Goal: Communication & Community: Answer question/provide support

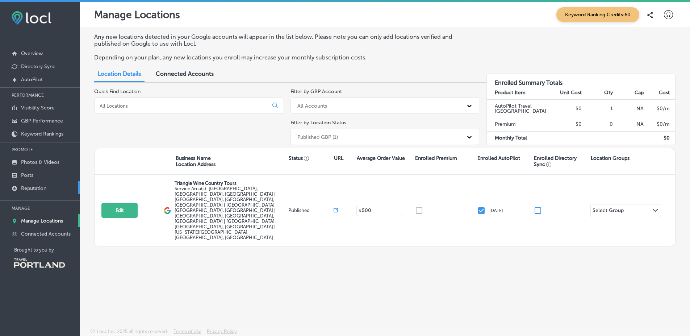
click at [55, 187] on link "Reputation" at bounding box center [40, 187] width 80 height 13
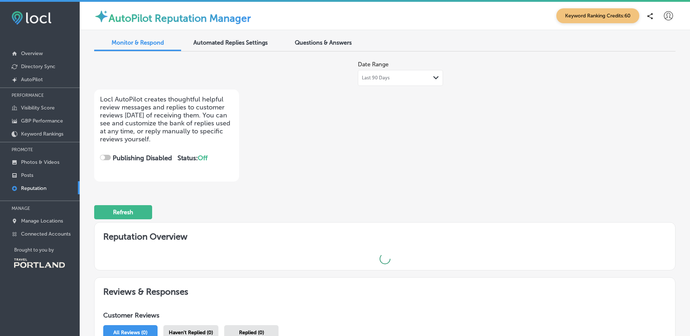
click at [237, 48] on div "Automated Replies Settings" at bounding box center [230, 43] width 87 height 16
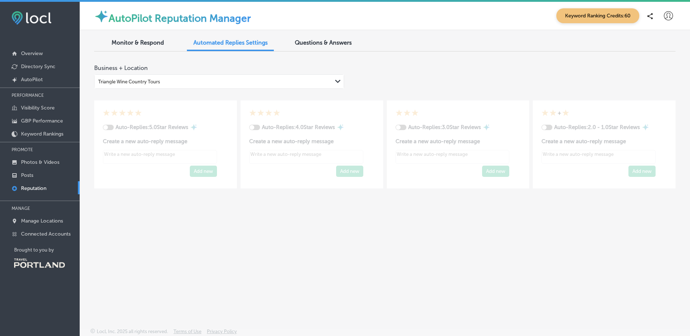
type textarea "x"
checkbox input "true"
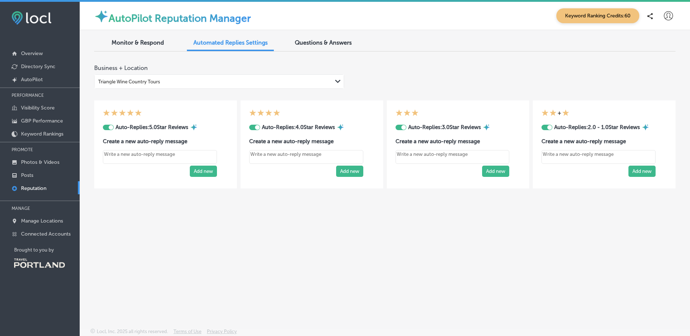
type textarea "x"
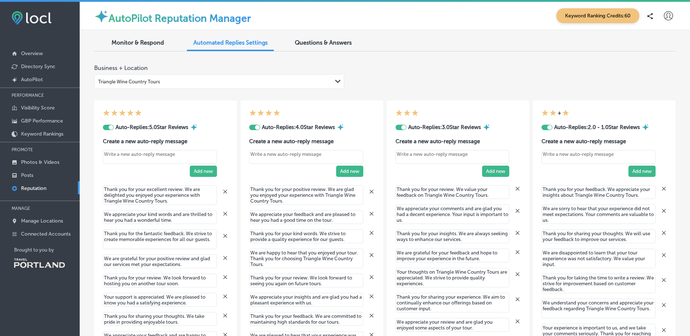
click at [147, 39] on span "Monitor & Respond" at bounding box center [138, 42] width 53 height 7
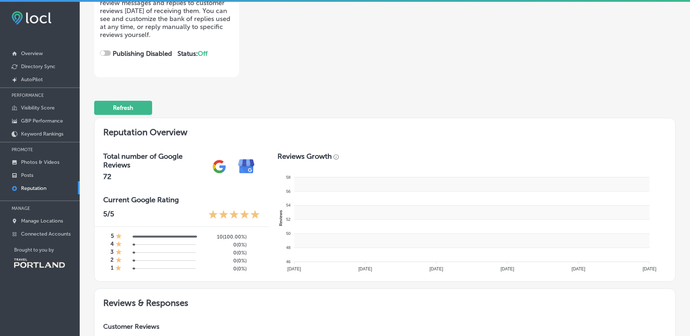
checkbox input "true"
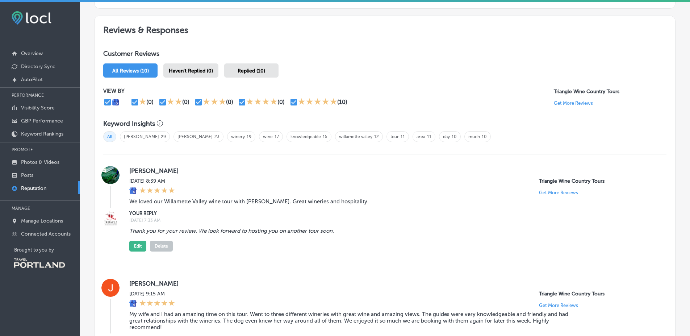
scroll to position [376, 0]
click at [205, 71] on span "Haven't Replied (0)" at bounding box center [191, 71] width 44 height 6
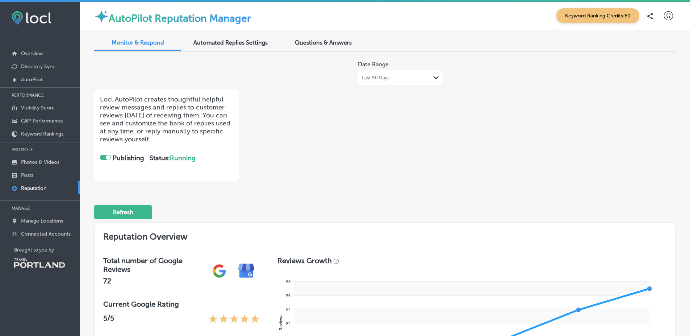
click at [393, 77] on div "Last 90 Days Path Created with Sketch." at bounding box center [400, 78] width 77 height 6
click at [516, 135] on div "Date Range Last 90 Days Path Created with Sketch. Locl AutoPilot creates though…" at bounding box center [384, 119] width 581 height 124
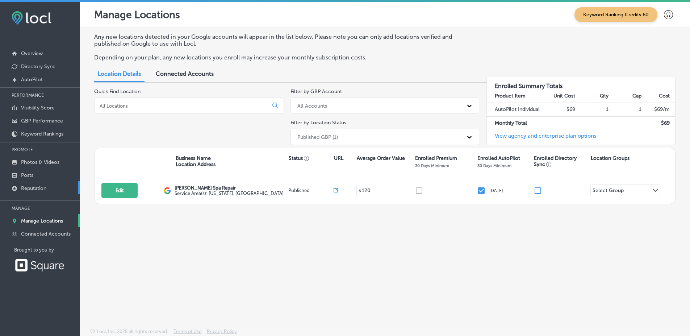
click at [50, 191] on link "Reputation" at bounding box center [40, 187] width 80 height 13
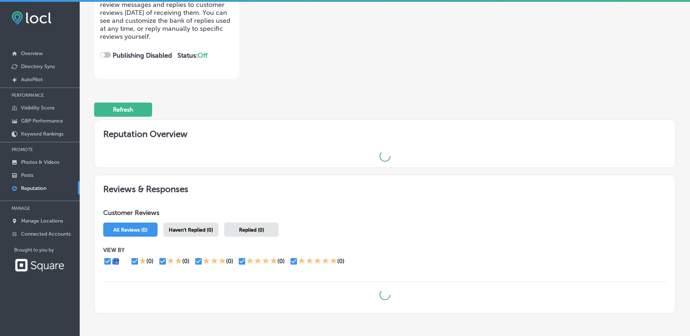
scroll to position [153, 0]
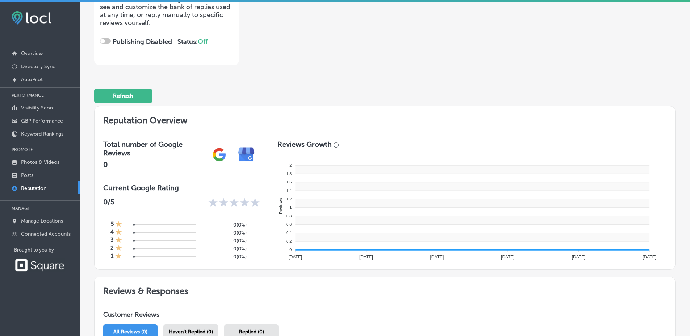
checkbox input "true"
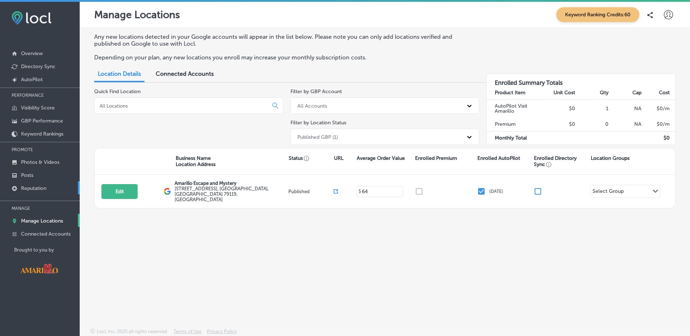
click at [58, 184] on link "Reputation" at bounding box center [40, 187] width 80 height 13
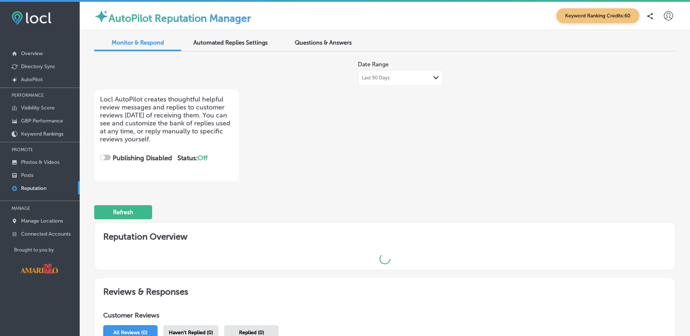
scroll to position [95, 0]
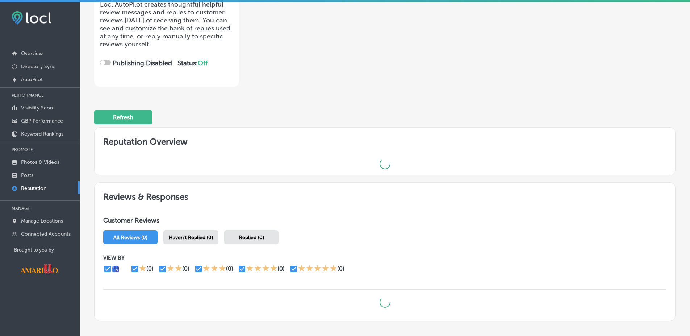
checkbox input "true"
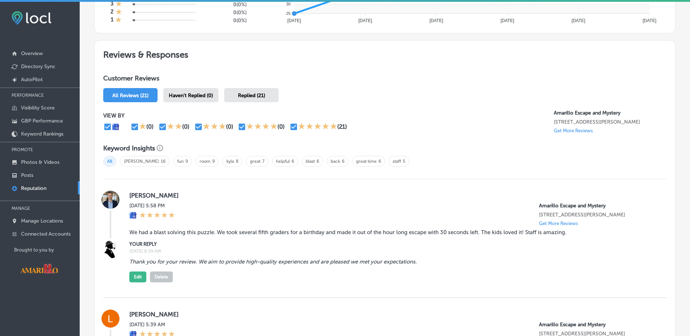
scroll to position [374, 0]
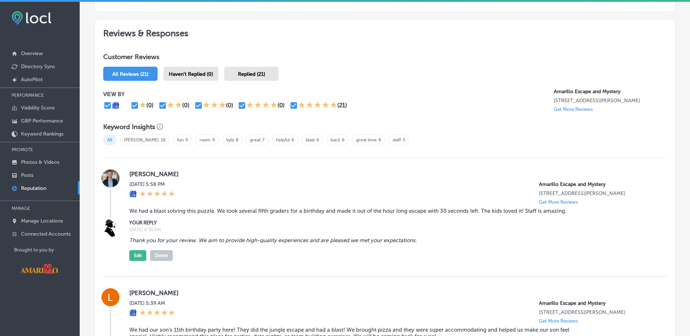
click at [208, 69] on div "Haven't Replied (0)" at bounding box center [190, 74] width 55 height 14
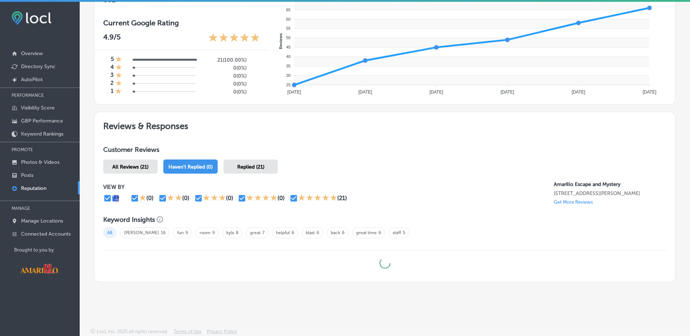
scroll to position [279, 0]
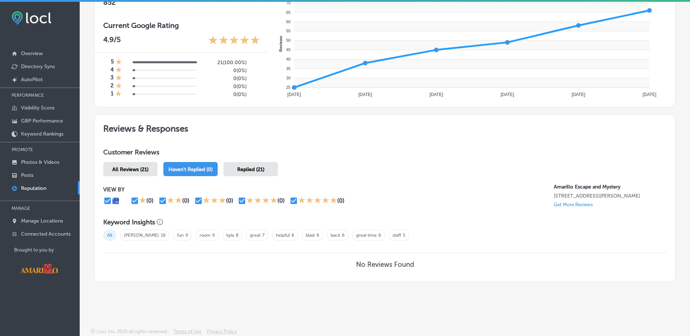
click at [241, 171] on span "Replied (21)" at bounding box center [250, 169] width 27 height 6
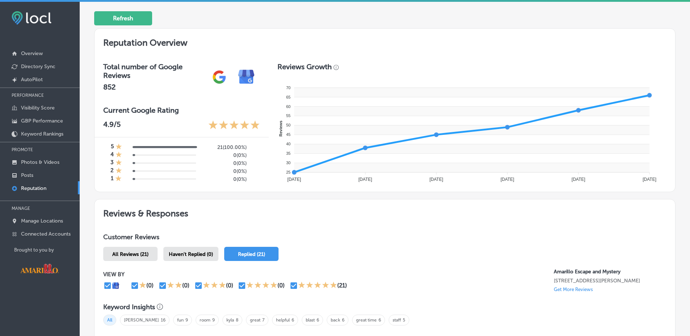
scroll to position [182, 0]
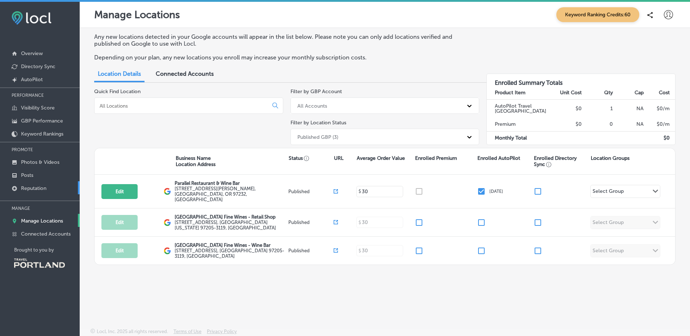
click at [34, 189] on p "Reputation" at bounding box center [33, 188] width 25 height 6
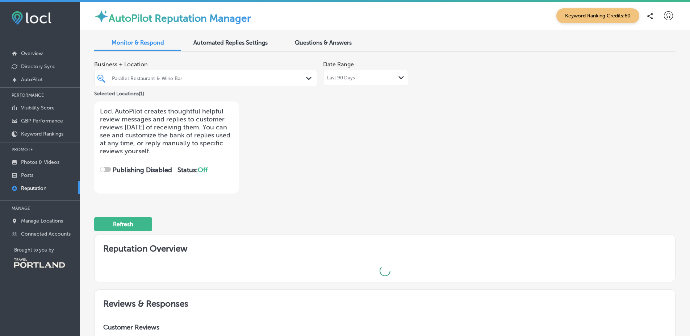
scroll to position [76, 0]
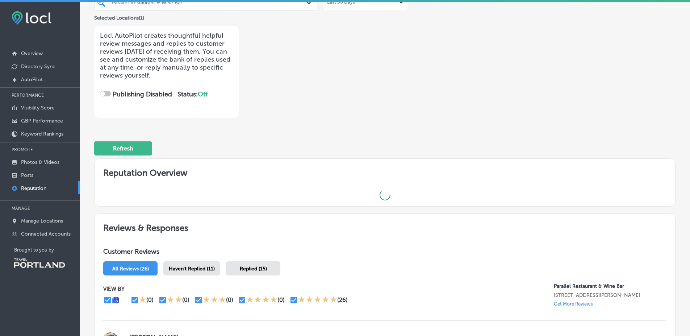
checkbox input "true"
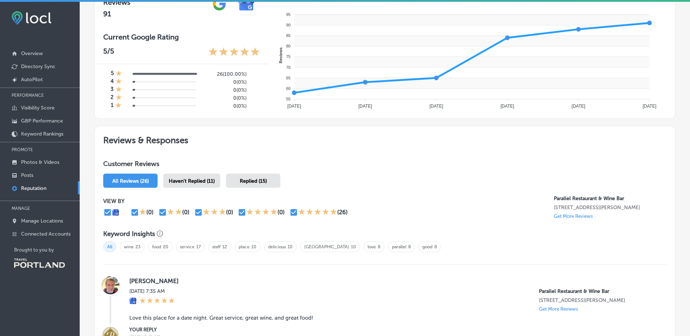
scroll to position [292, 0]
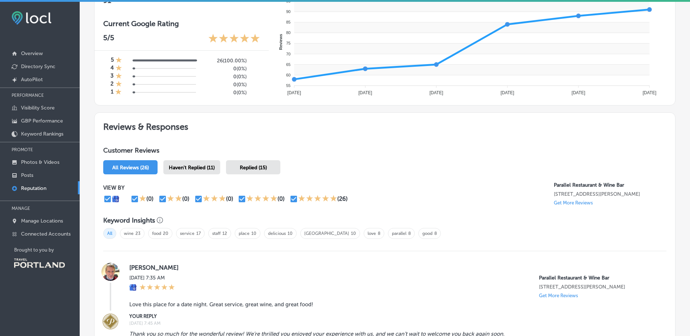
click at [191, 160] on div "Haven't Replied (11)" at bounding box center [191, 167] width 57 height 14
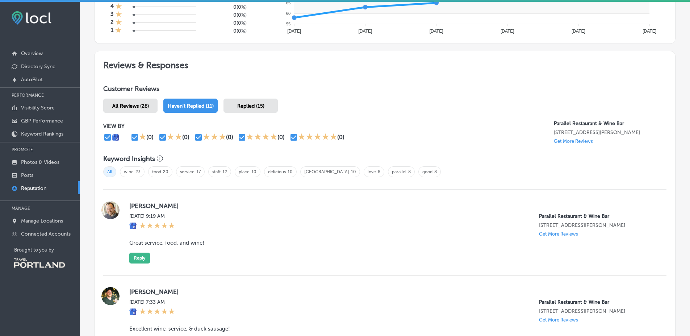
scroll to position [341, 0]
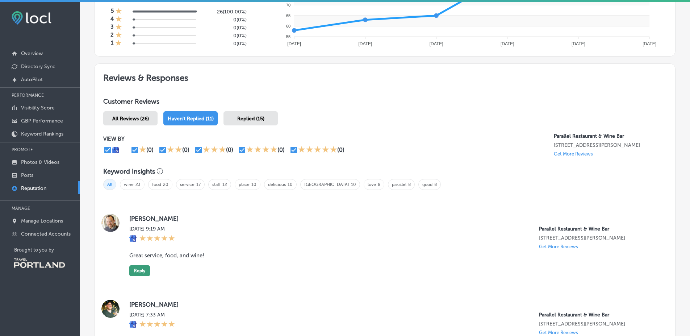
click at [134, 267] on button "Reply" at bounding box center [139, 270] width 21 height 11
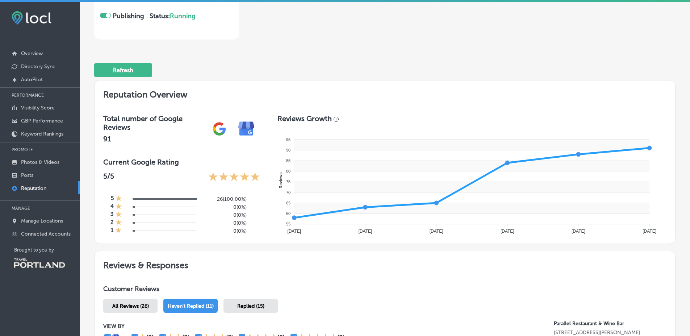
scroll to position [0, 0]
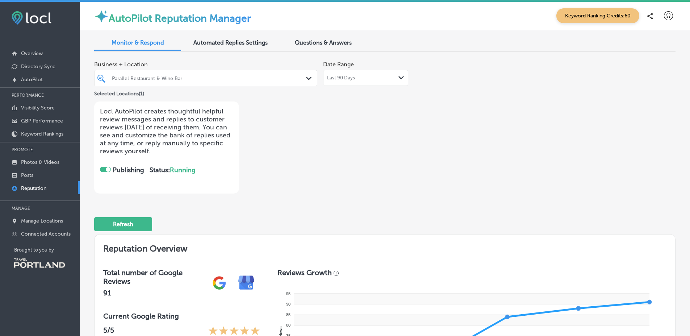
click at [254, 43] on span "Automated Replies Settings" at bounding box center [230, 42] width 74 height 7
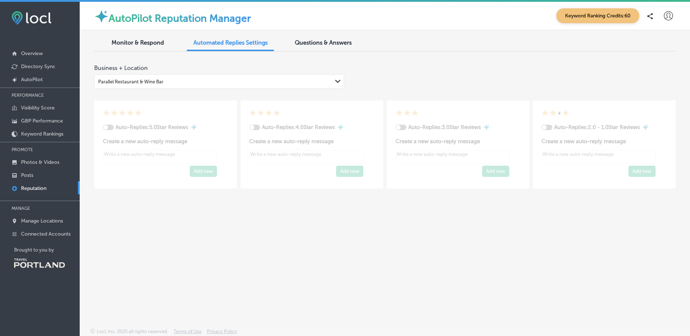
type textarea "x"
checkbox input "true"
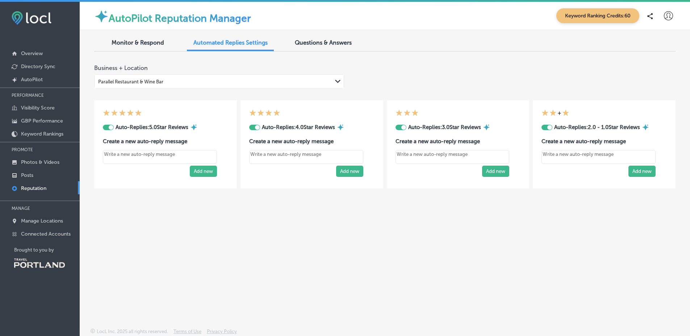
type textarea "x"
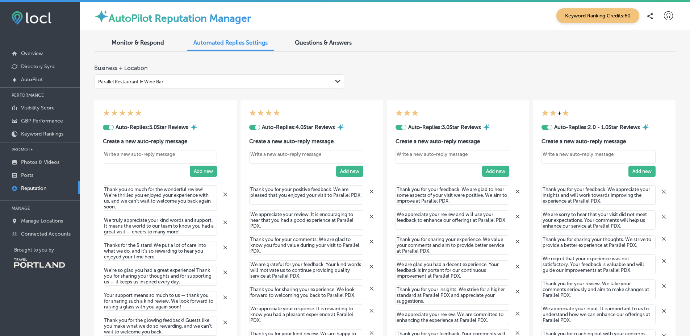
click at [123, 200] on textarea "Thank you so much for the wonderful review! We’re thrilled you enjoyed your exp…" at bounding box center [160, 197] width 114 height 25
drag, startPoint x: 147, startPoint y: 48, endPoint x: 50, endPoint y: 180, distance: 163.5
click at [50, 178] on div "iconmonstr-menu-thin copy Created with Sketch. Overview Directory Sync Created …" at bounding box center [345, 170] width 690 height 336
drag, startPoint x: 158, startPoint y: 198, endPoint x: 188, endPoint y: 200, distance: 30.5
click at [183, 199] on textarea "Thank you so much for the wonderful review! We’re thrilled you enjoyed your exp…" at bounding box center [160, 197] width 114 height 25
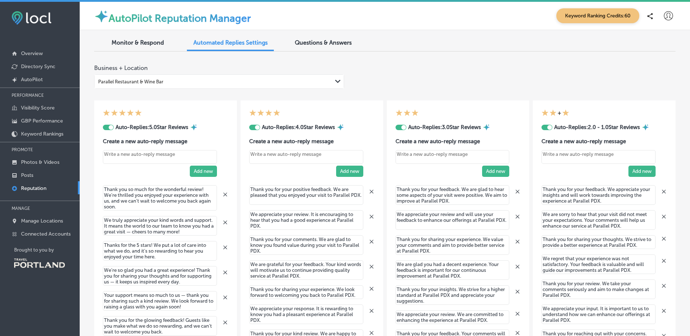
click at [192, 200] on textarea "Thank you so much for the wonderful review! We’re thrilled you enjoyed your exp…" at bounding box center [160, 197] width 114 height 25
click at [447, 98] on div "Auto-Replies: 5.0 Star Reviews Create a new auto-reply message Add new Thank yo…" at bounding box center [384, 255] width 581 height 332
click at [59, 214] on link "Manage Locations" at bounding box center [40, 220] width 80 height 13
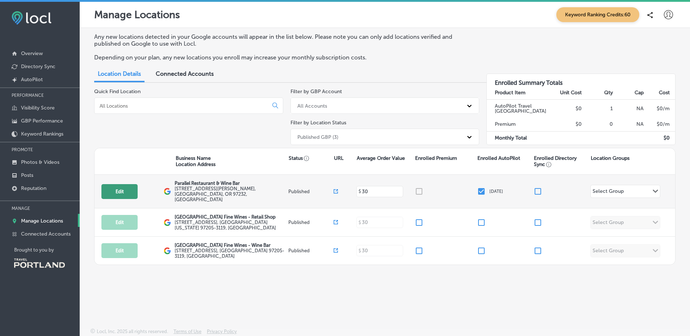
click at [116, 192] on button "Edit" at bounding box center [119, 191] width 36 height 15
select select "US"
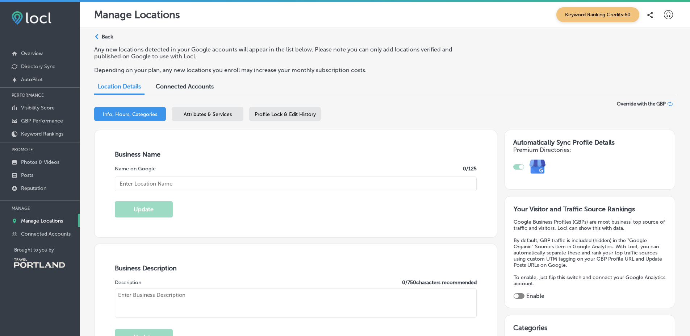
checkbox input "true"
type input "Parallel Restaurant & Wine Bar"
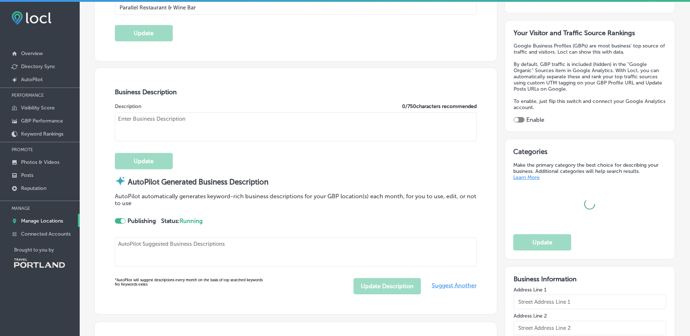
type textarea "Parallel Restaurant & Wine Bar offers a vibrant dining experience where inventi…"
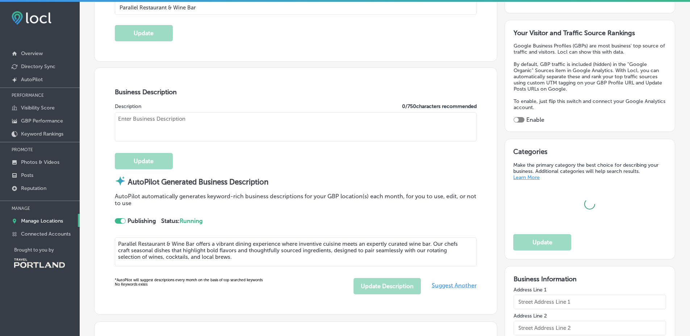
type input "hello@parallelpdx.com"
type input "https://www.facebook.com/parallelfoodanddrink/"
type input "https://www.instagram.com/parallelfoodanddrink/?hl=en"
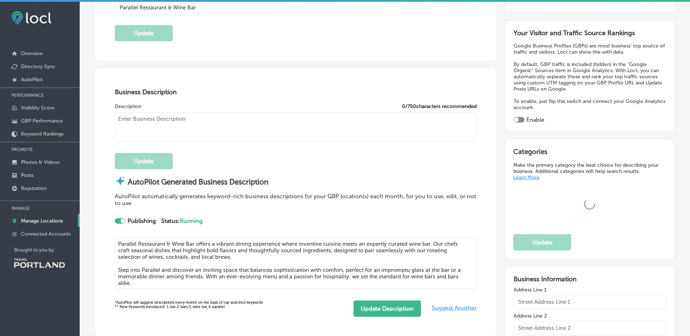
type input "[STREET_ADDRESS][PERSON_NAME]"
type input "Portland"
type input "97232"
type input "US"
type input "http://parallelpdx.com/"
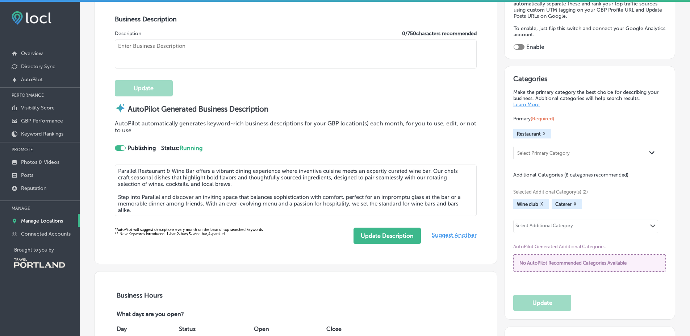
checkbox input "true"
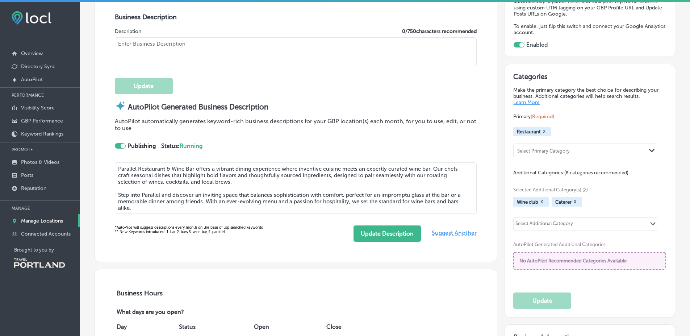
type textarea "Parallel Restaurant & Wine Bar offers a vibrant dining experience where inventi…"
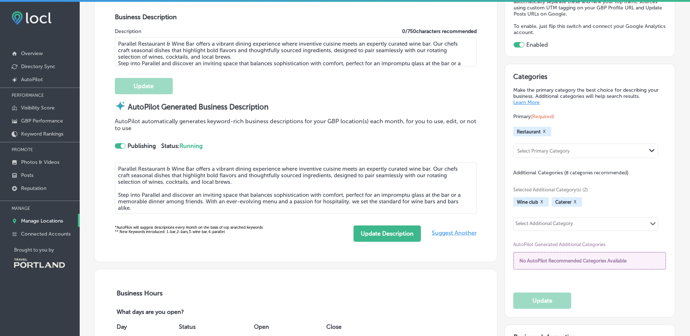
type input "+1 971 339 3143"
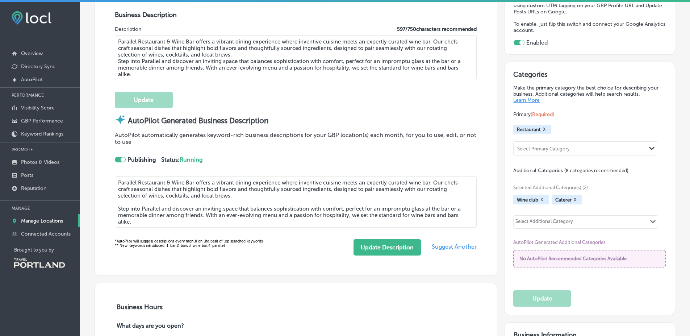
scroll to position [258, 0]
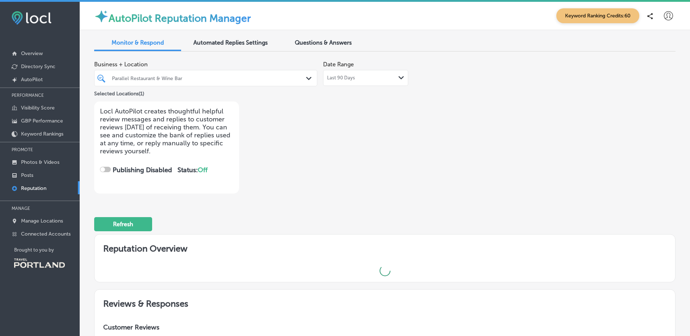
checkbox input "true"
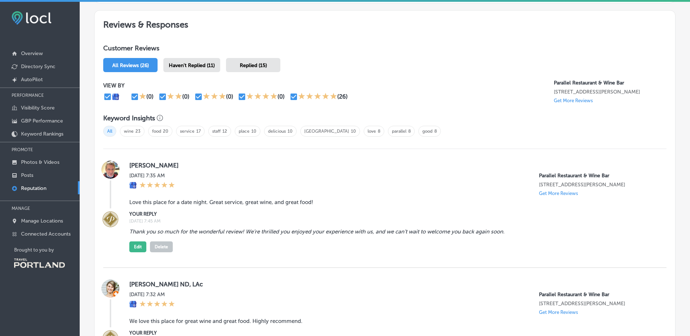
click at [196, 58] on div "Haven't Replied (11)" at bounding box center [191, 65] width 57 height 14
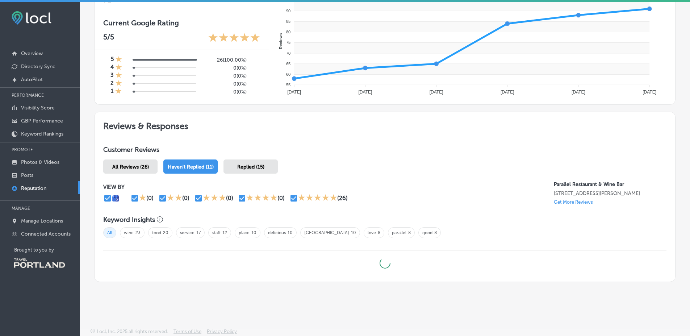
scroll to position [394, 0]
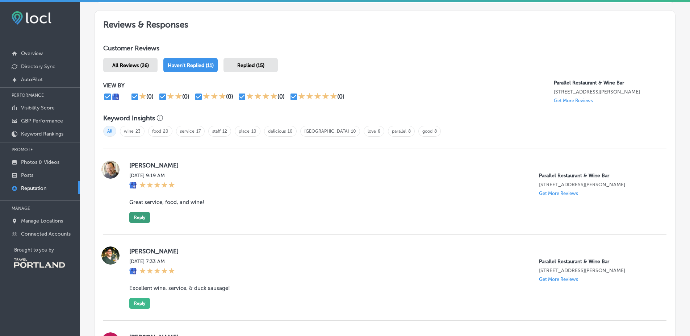
click at [141, 221] on button "Reply" at bounding box center [139, 217] width 21 height 11
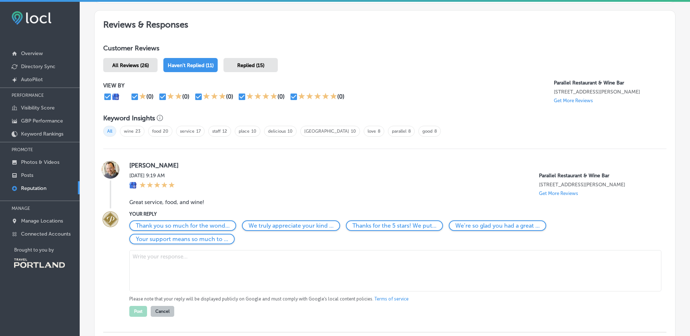
click at [326, 179] on div "[DATE] 9:19 AM Parallel Restaurant & Wine Bar [STREET_ADDRESS][PERSON_NAME] Get…" at bounding box center [392, 184] width 526 height 24
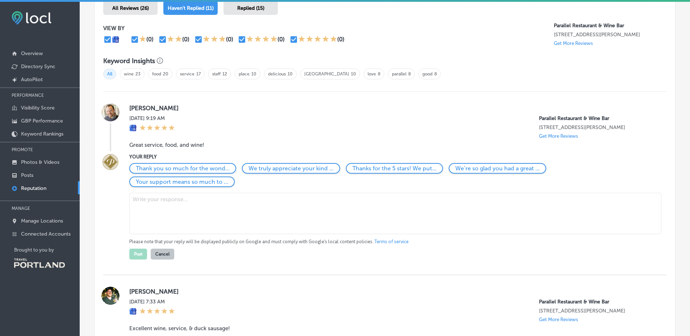
scroll to position [462, 0]
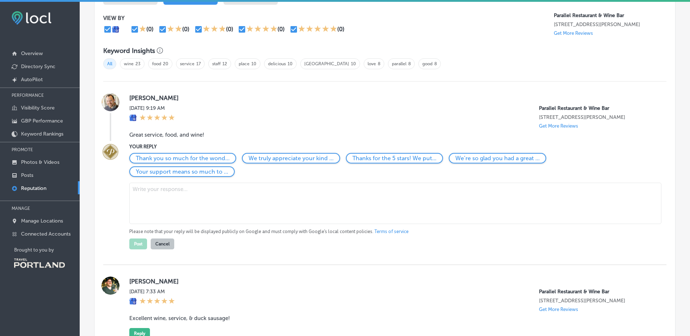
click at [166, 243] on button "Cancel" at bounding box center [163, 243] width 24 height 11
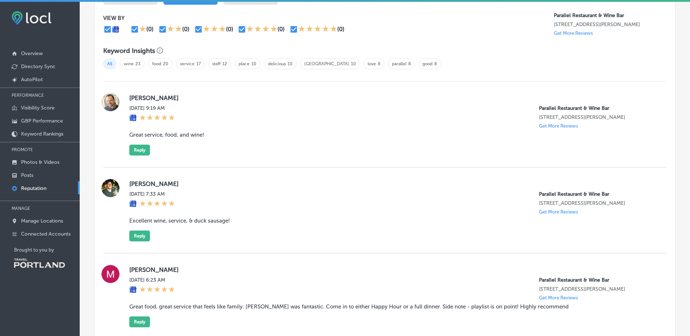
click at [139, 229] on div "[PERSON_NAME][DATE] 7:33 AM Parallel Restaurant & Wine Bar [STREET_ADDRESS][PER…" at bounding box center [392, 210] width 526 height 62
click at [141, 234] on button "Reply" at bounding box center [139, 235] width 21 height 11
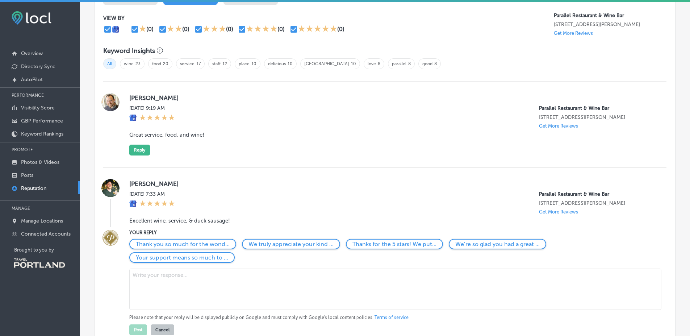
click at [173, 333] on button "Cancel" at bounding box center [163, 329] width 24 height 11
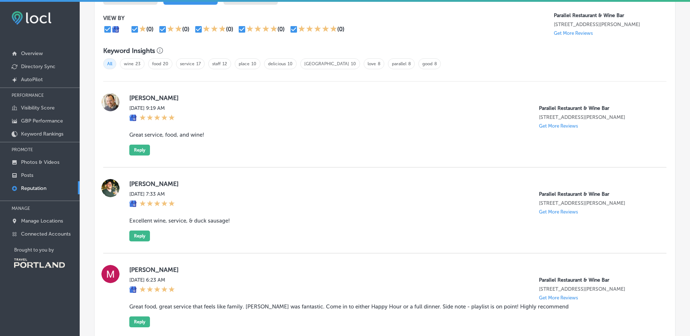
click at [414, 184] on label "[PERSON_NAME]" at bounding box center [392, 183] width 526 height 7
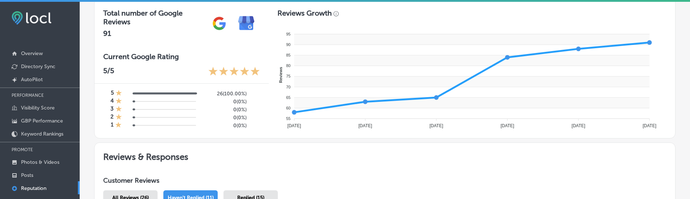
scroll to position [260, 0]
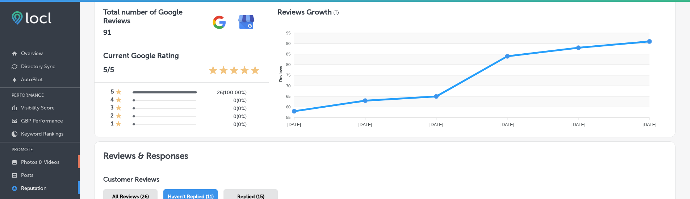
click at [74, 168] on link "Photos & Videos" at bounding box center [40, 161] width 80 height 13
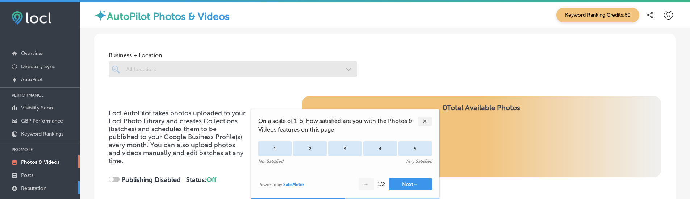
click at [45, 185] on p "Reputation" at bounding box center [33, 188] width 25 height 6
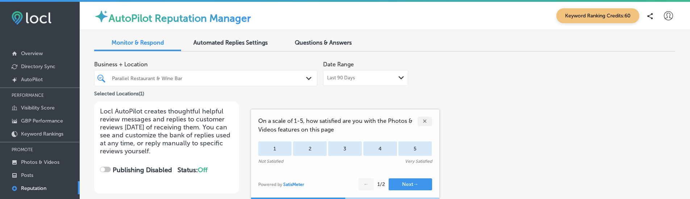
checkbox input "true"
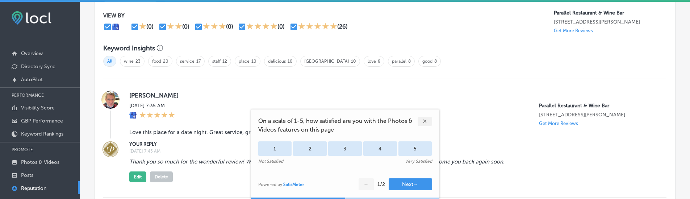
scroll to position [467, 0]
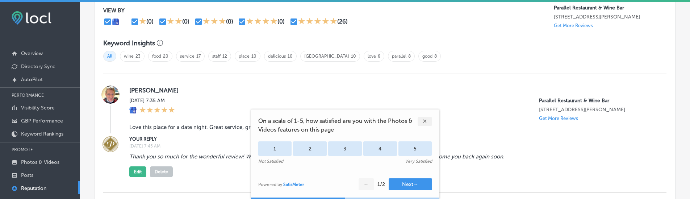
click at [430, 121] on div "✕" at bounding box center [425, 121] width 14 height 9
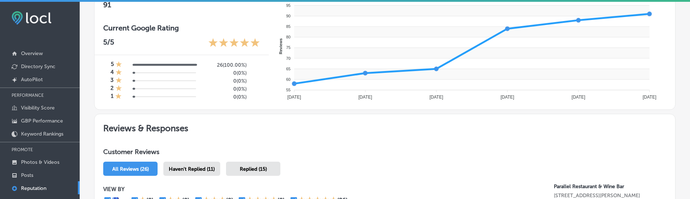
scroll to position [286, 0]
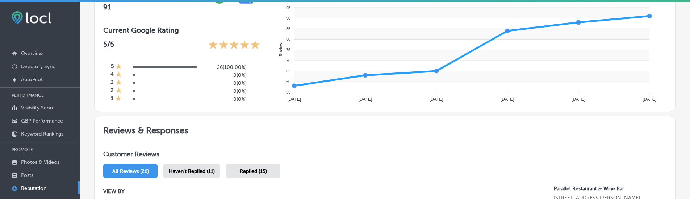
click at [193, 166] on div "Haven't Replied (11)" at bounding box center [191, 171] width 57 height 14
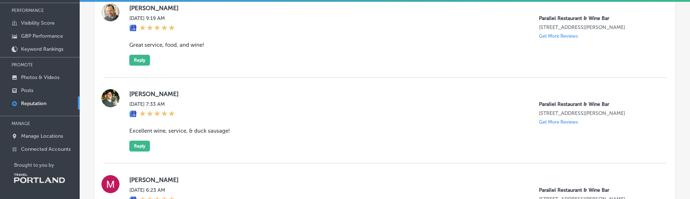
scroll to position [480, 0]
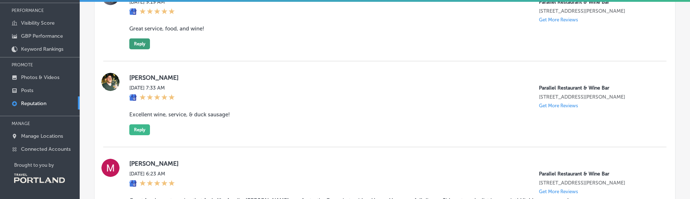
click at [139, 43] on button "Reply" at bounding box center [139, 43] width 21 height 11
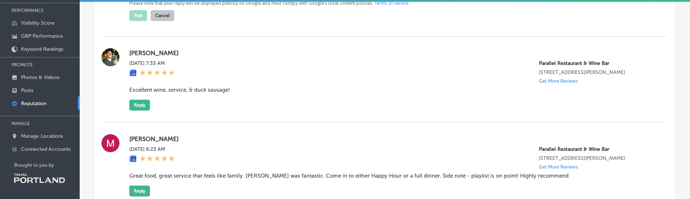
scroll to position [605, 0]
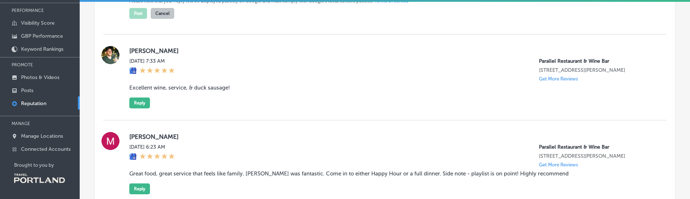
click at [151, 104] on div "[PERSON_NAME][DATE] 7:33 AM Parallel Restaurant & Wine Bar [STREET_ADDRESS][PER…" at bounding box center [392, 77] width 526 height 62
click at [134, 102] on button "Reply" at bounding box center [139, 102] width 21 height 11
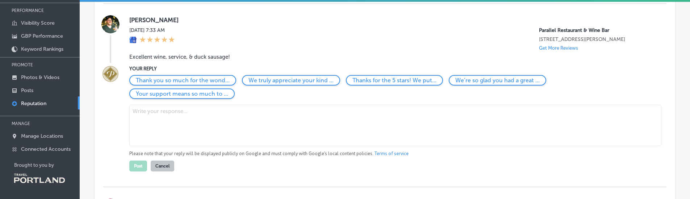
scroll to position [642, 0]
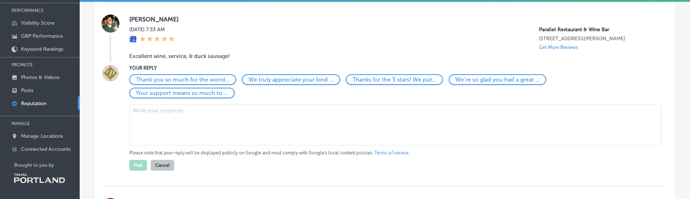
click at [166, 163] on button "Cancel" at bounding box center [163, 165] width 24 height 11
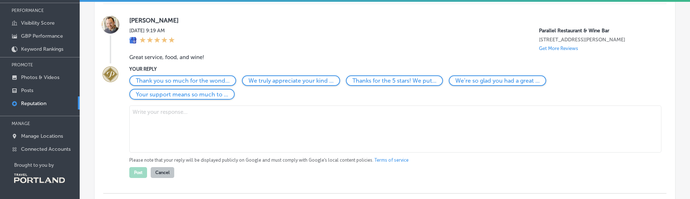
scroll to position [436, 0]
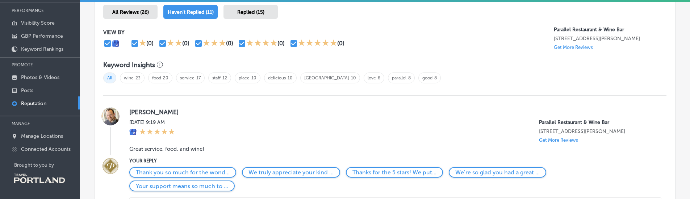
click at [267, 11] on div "Replied (15)" at bounding box center [250, 12] width 54 height 14
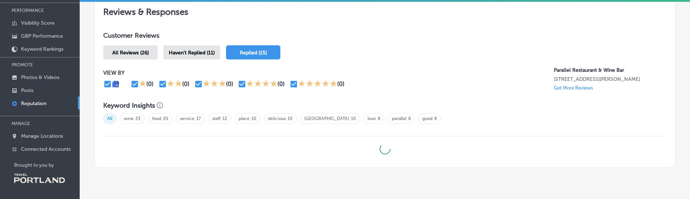
scroll to position [303, 0]
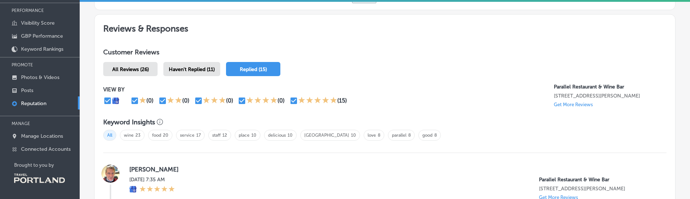
click at [212, 69] on span "Haven't Replied (11)" at bounding box center [192, 69] width 46 height 6
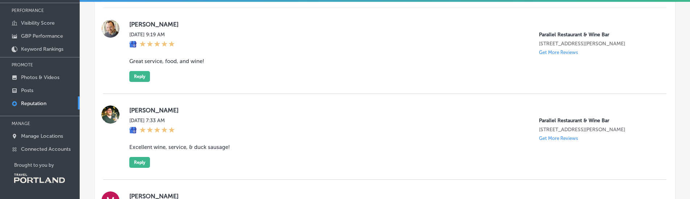
scroll to position [446, 0]
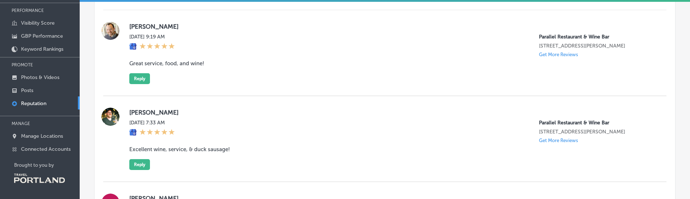
click at [133, 86] on div "[PERSON_NAME] [DATE] 9:19 AM Parallel Restaurant & Wine Bar [STREET_ADDRESS][PE…" at bounding box center [384, 53] width 563 height 86
click at [140, 75] on button "Reply" at bounding box center [139, 78] width 21 height 11
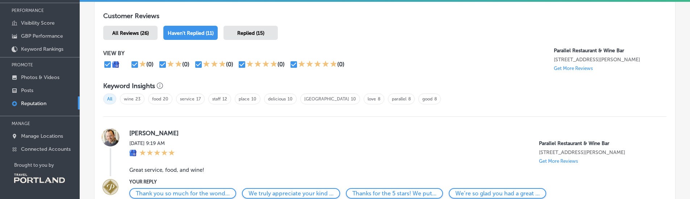
scroll to position [424, 0]
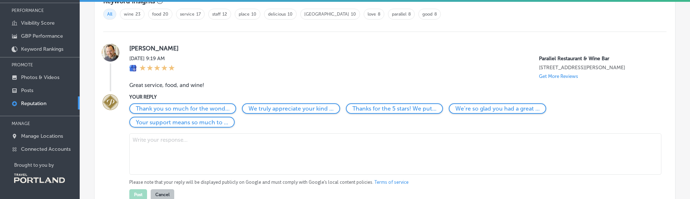
click at [141, 180] on p "Please note that your reply will be displayed publicly on Google and must compl…" at bounding box center [392, 182] width 526 height 7
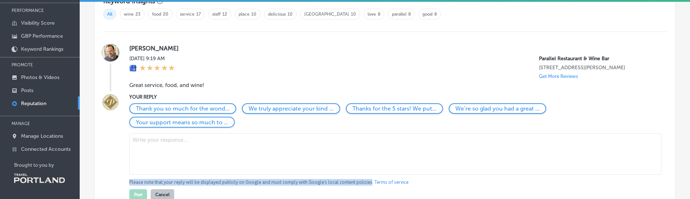
drag, startPoint x: 141, startPoint y: 180, endPoint x: 355, endPoint y: 179, distance: 214.1
click at [355, 179] on p "Please note that your reply will be displayed publicly on Google and must compl…" at bounding box center [392, 182] width 526 height 7
copy p "Please note that your reply will be displayed publicly on Google and must compl…"
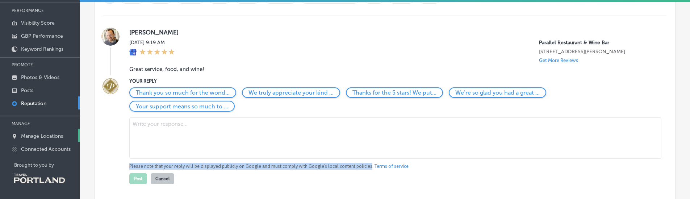
click at [50, 136] on p "Manage Locations" at bounding box center [42, 136] width 42 height 6
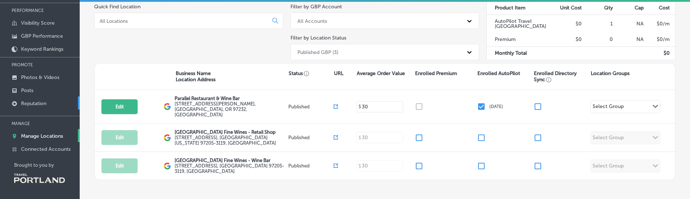
click at [52, 104] on link "Reputation" at bounding box center [40, 102] width 80 height 13
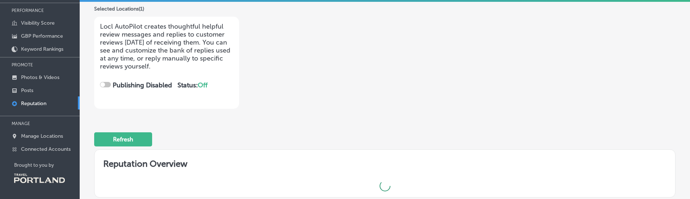
checkbox input "true"
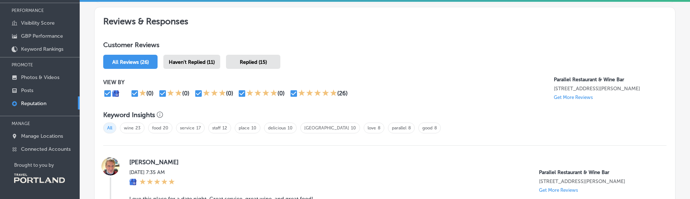
scroll to position [297, 0]
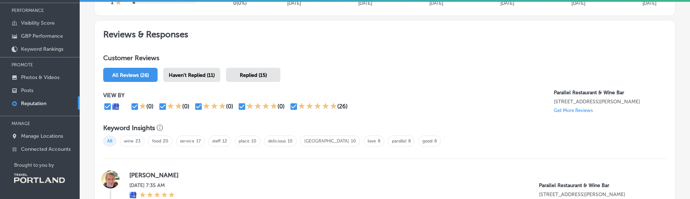
click at [210, 80] on div "Haven't Replied (11)" at bounding box center [191, 75] width 57 height 14
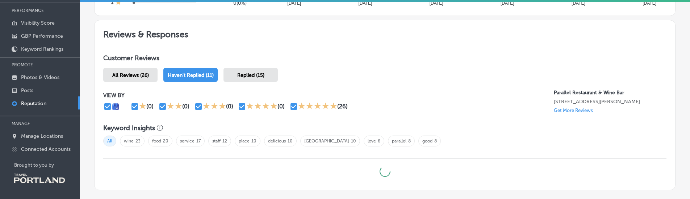
scroll to position [342, 0]
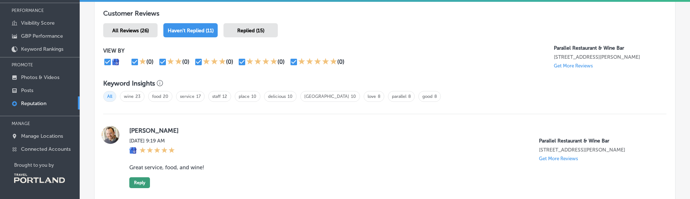
click at [139, 180] on button "Reply" at bounding box center [139, 182] width 21 height 11
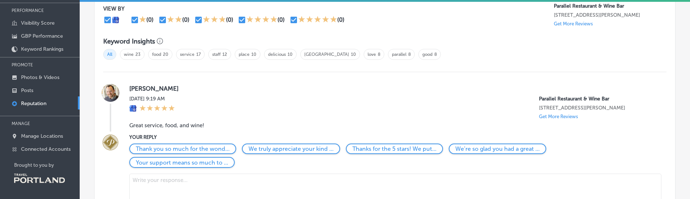
scroll to position [449, 0]
